Goal: Transaction & Acquisition: Purchase product/service

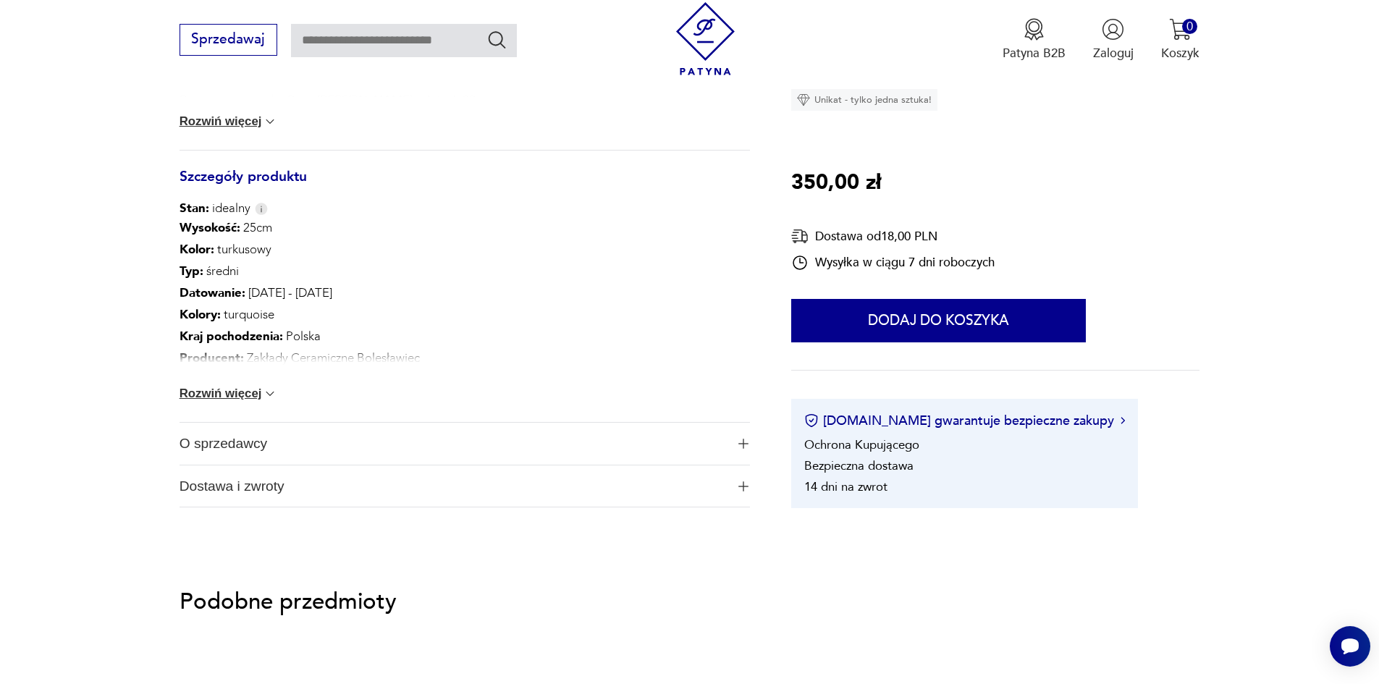
scroll to position [724, 0]
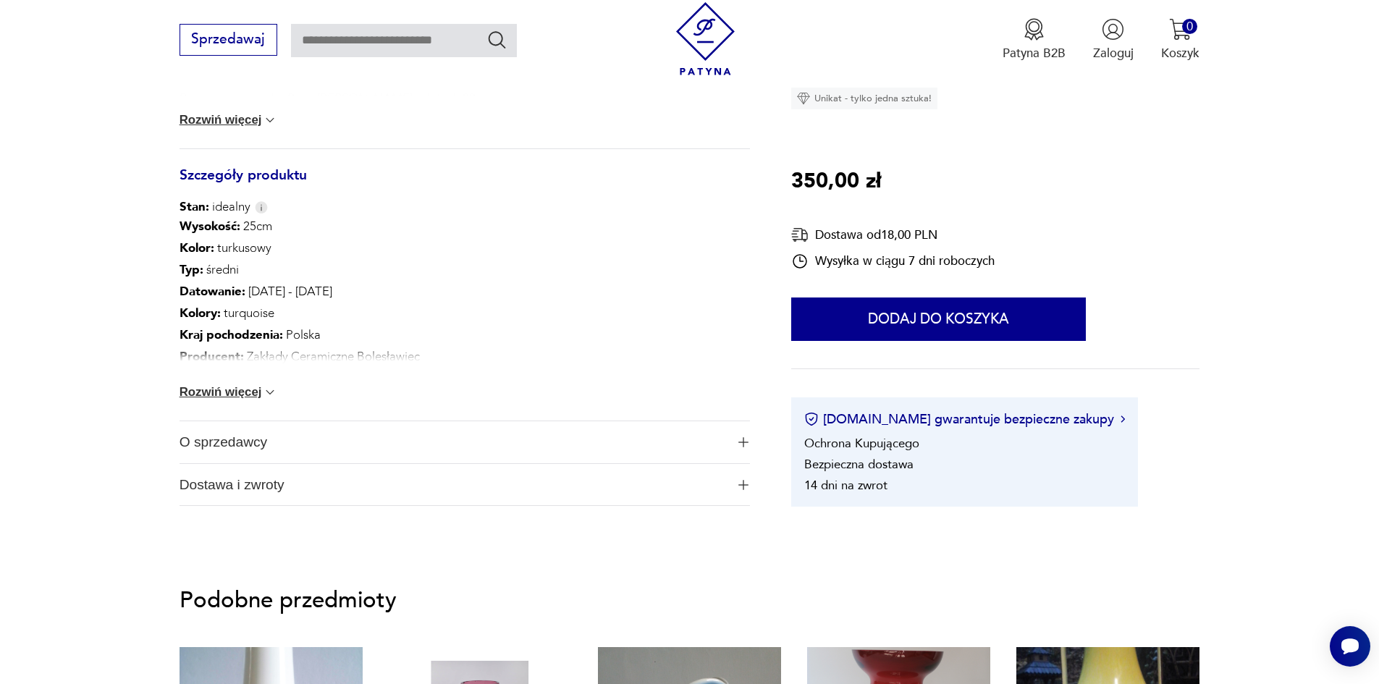
click at [266, 389] on img at bounding box center [270, 392] width 14 height 14
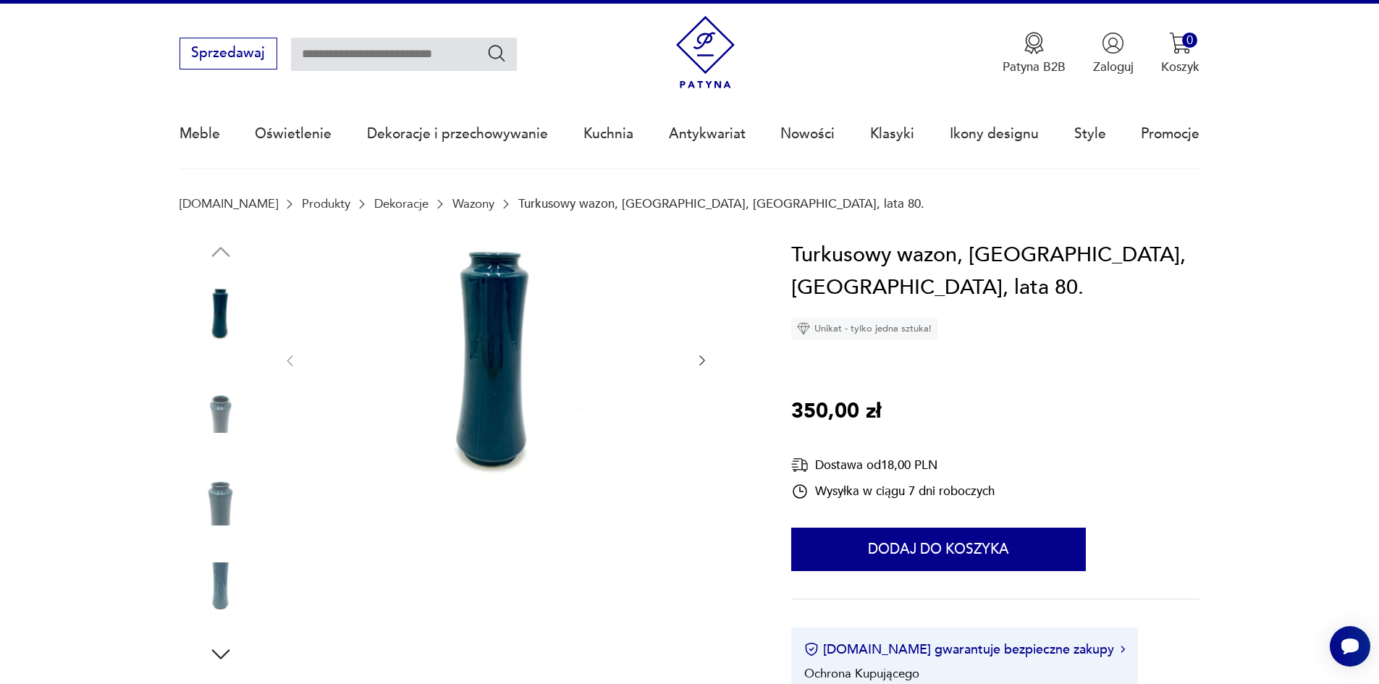
scroll to position [0, 0]
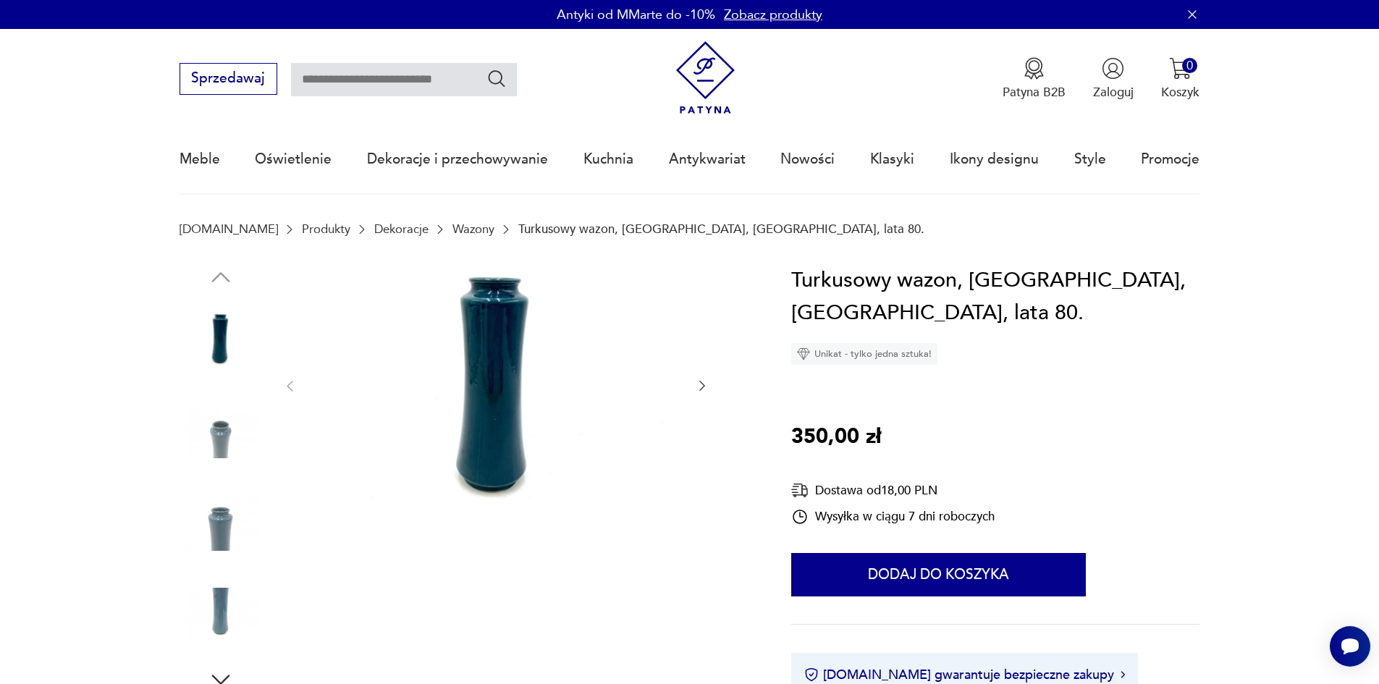
click at [699, 376] on div at bounding box center [495, 386] width 427 height 245
click at [701, 381] on icon "button" at bounding box center [702, 385] width 14 height 14
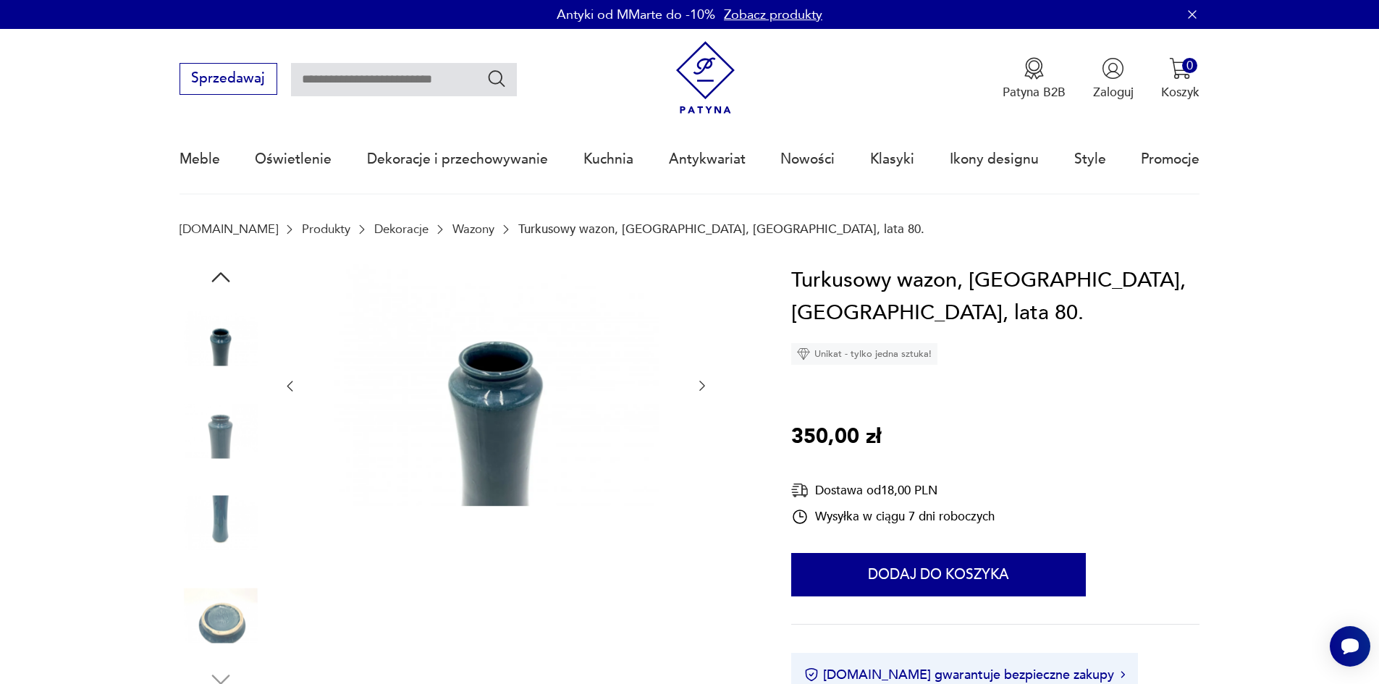
click at [701, 381] on icon "button" at bounding box center [702, 385] width 14 height 14
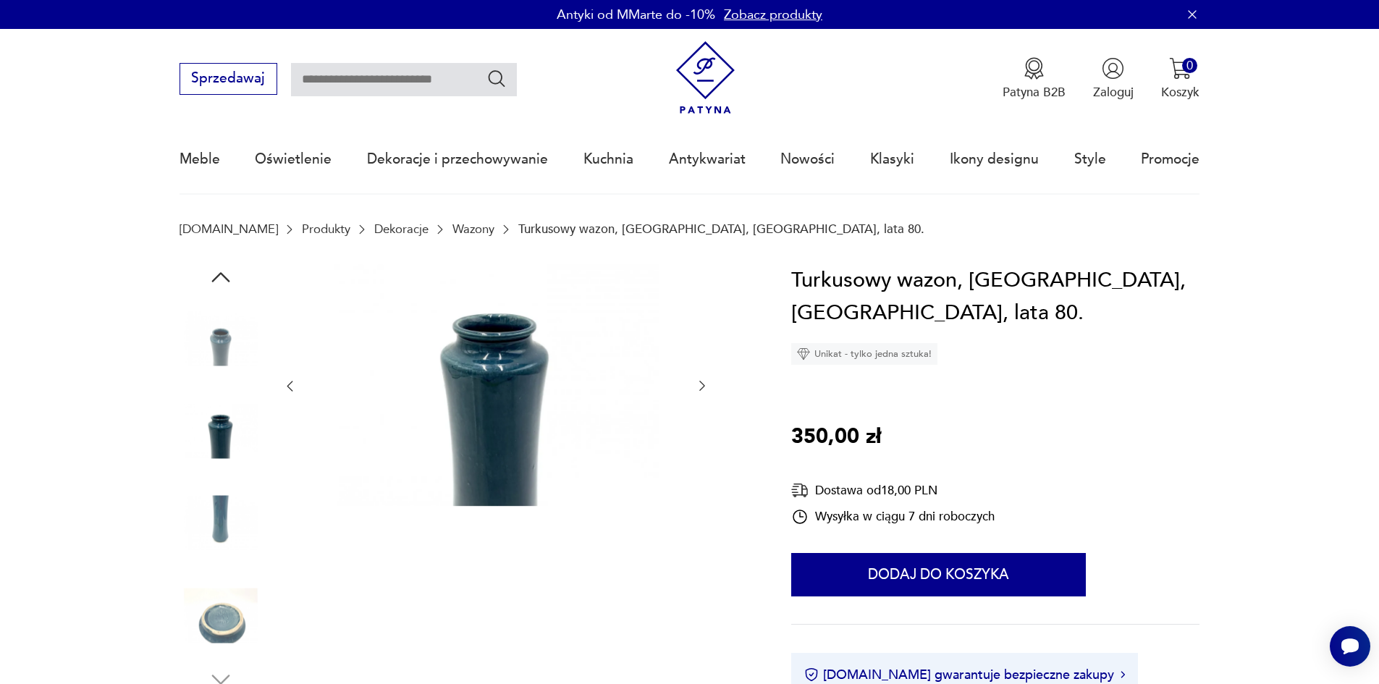
click at [701, 381] on icon "button" at bounding box center [702, 385] width 14 height 14
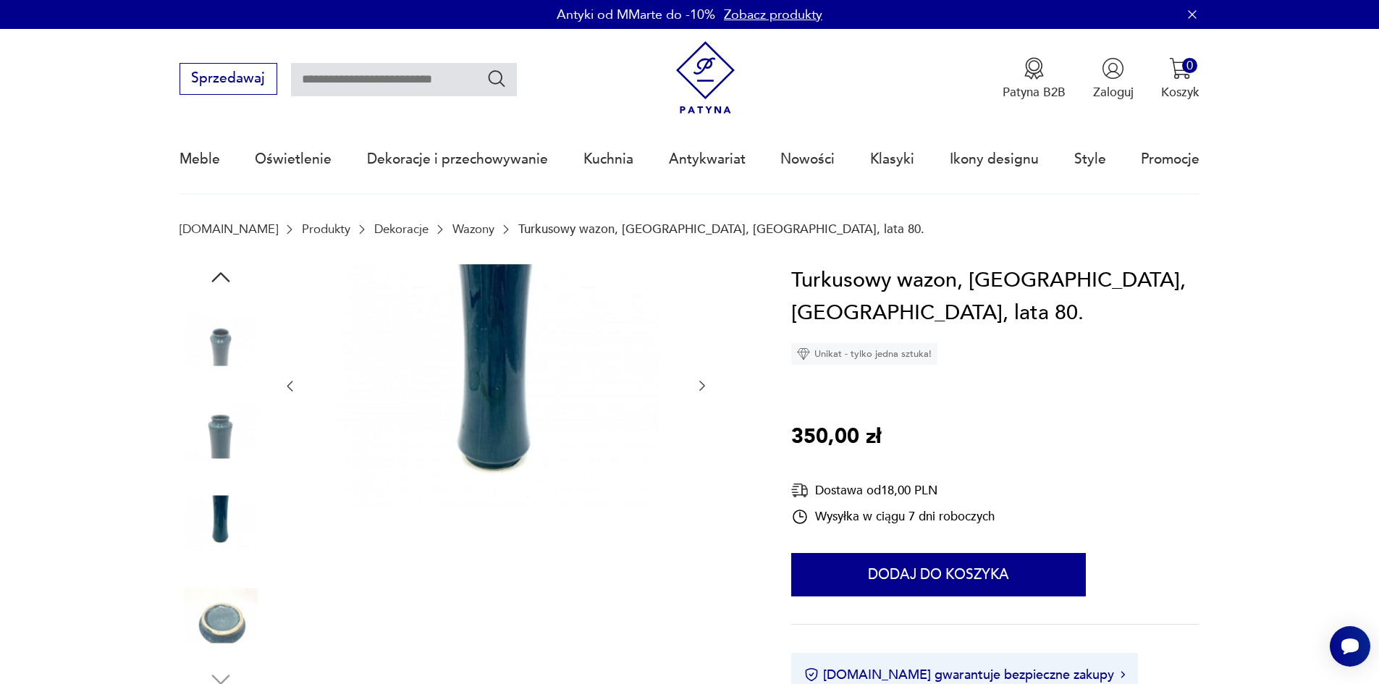
click at [701, 381] on icon "button" at bounding box center [702, 385] width 14 height 14
